Goal: Find specific page/section: Find specific page/section

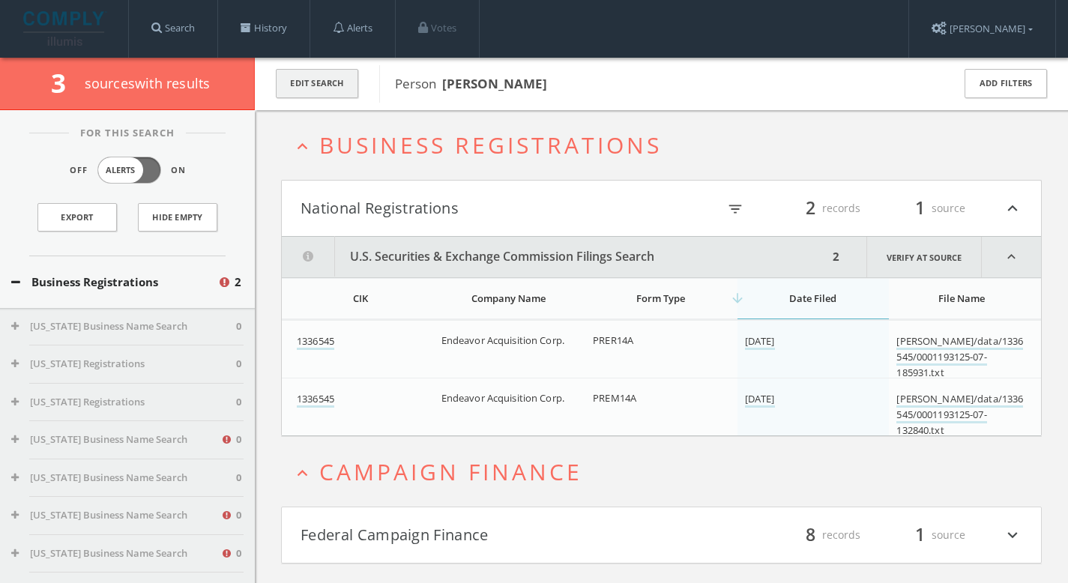
click at [292, 76] on button "Edit Search" at bounding box center [317, 83] width 82 height 29
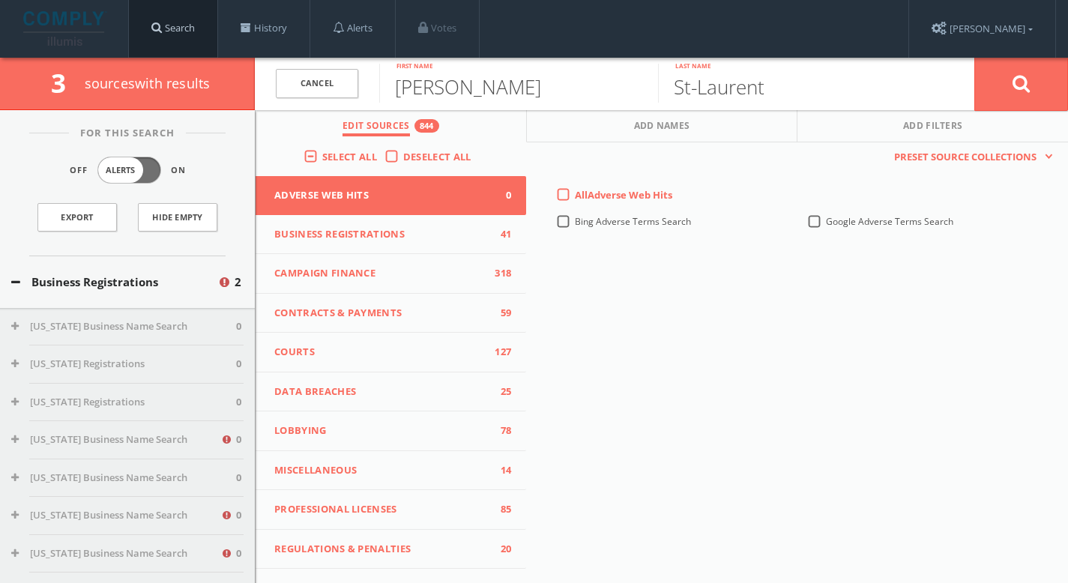
click at [187, 16] on link "Search" at bounding box center [173, 28] width 88 height 57
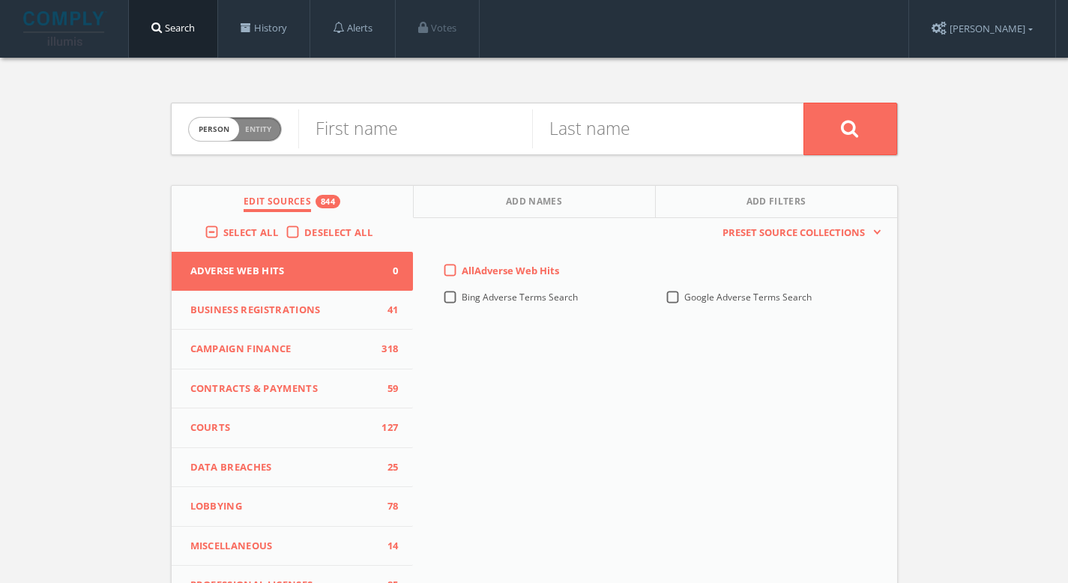
click at [283, 124] on form "Person Entity person First name Last name" at bounding box center [534, 129] width 727 height 52
click at [272, 123] on span "Person Entity" at bounding box center [235, 129] width 92 height 23
checkbox input "true"
click at [347, 123] on input "text" at bounding box center [550, 128] width 505 height 39
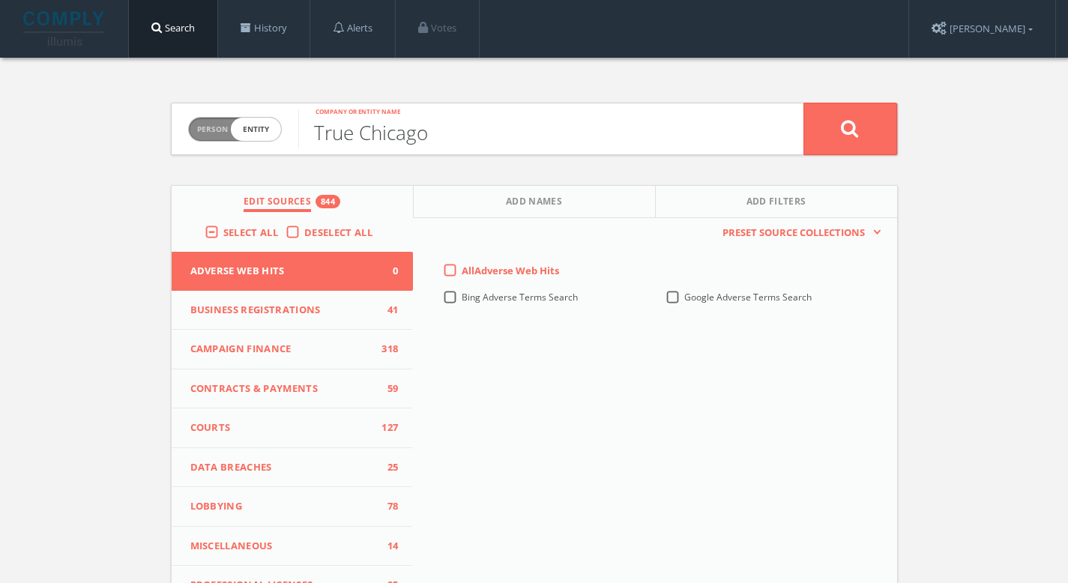
type input "True Chicago"
click at [825, 138] on button at bounding box center [850, 129] width 94 height 52
